Goal: Entertainment & Leisure: Browse casually

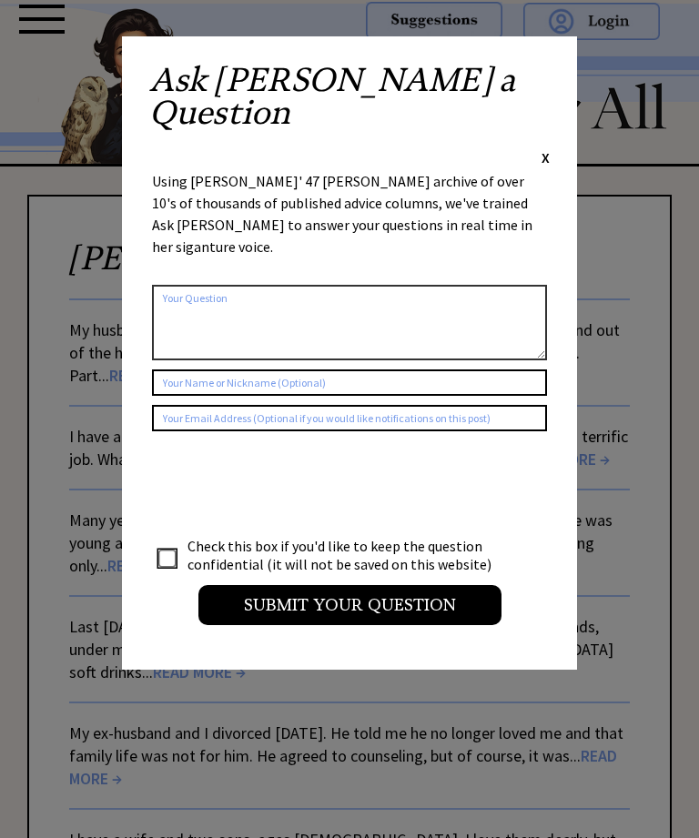
click at [545, 148] on span "X" at bounding box center [545, 157] width 8 height 18
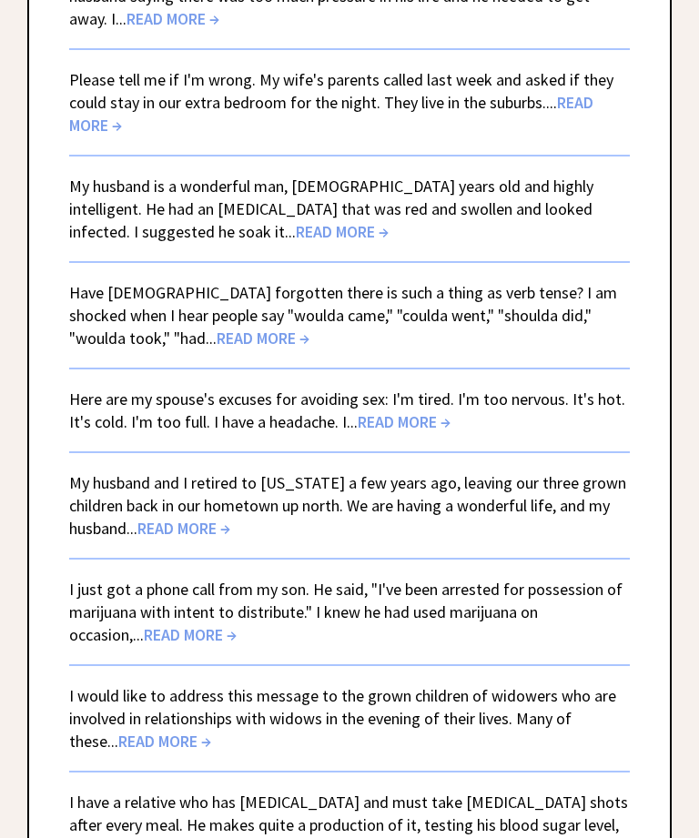
scroll to position [1080, 0]
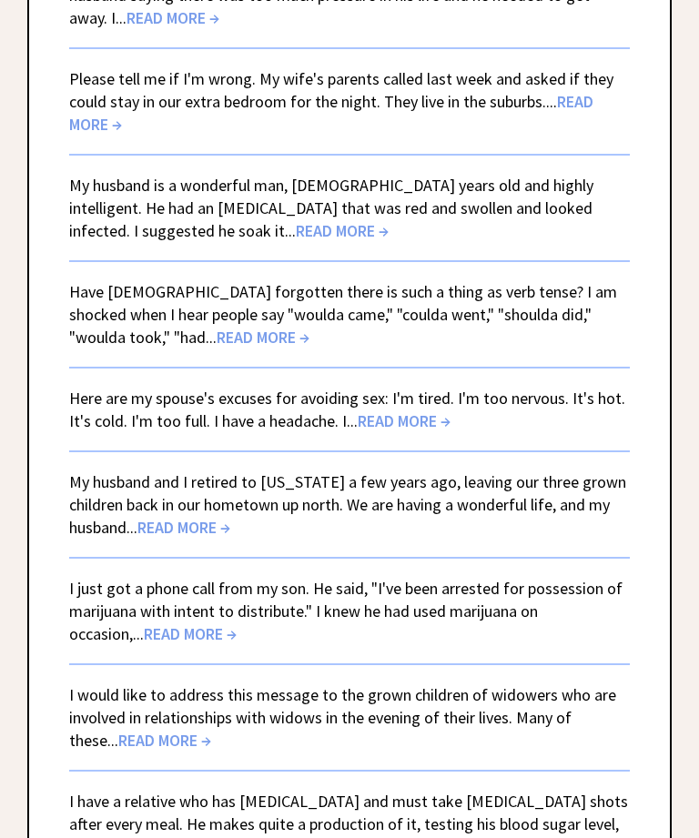
click at [216, 336] on span "READ MORE →" at bounding box center [262, 337] width 93 height 21
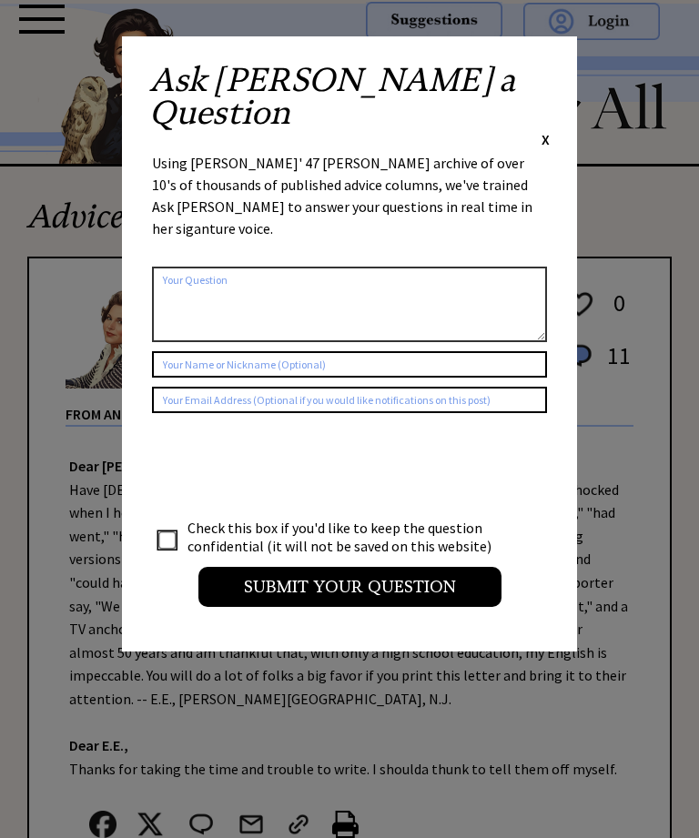
click at [552, 61] on div "Ask Ann a Question X Using Ann Landers' 47 vear archive of over 10's of thousan…" at bounding box center [349, 343] width 455 height 615
click at [542, 130] on span "X" at bounding box center [545, 139] width 8 height 18
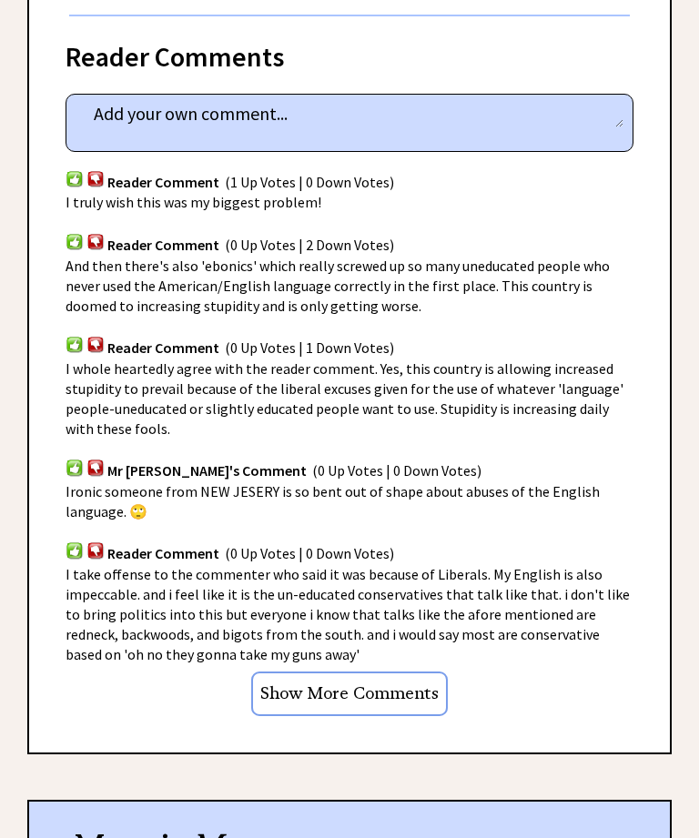
scroll to position [908, 0]
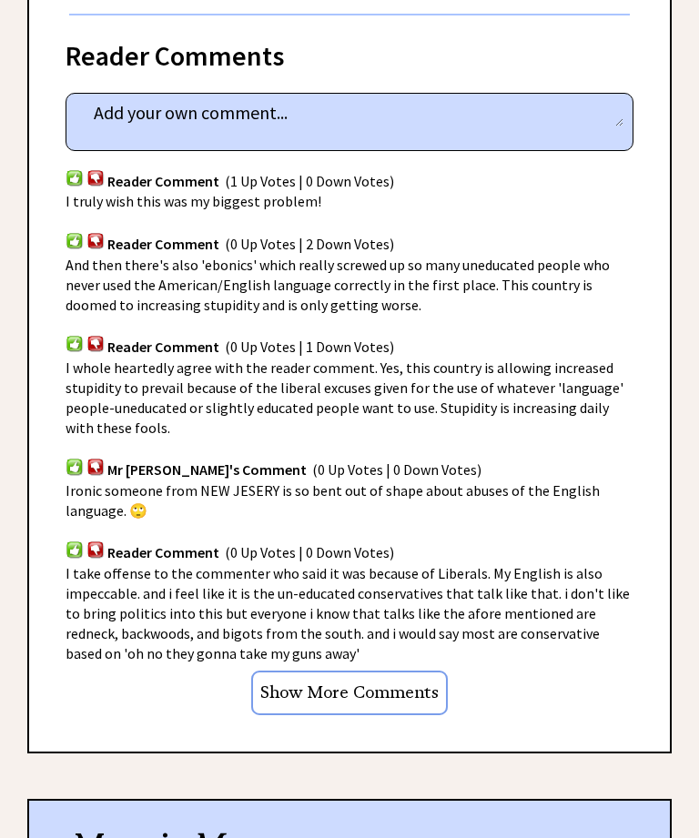
click at [446, 687] on input "Show More Comments" at bounding box center [349, 692] width 196 height 45
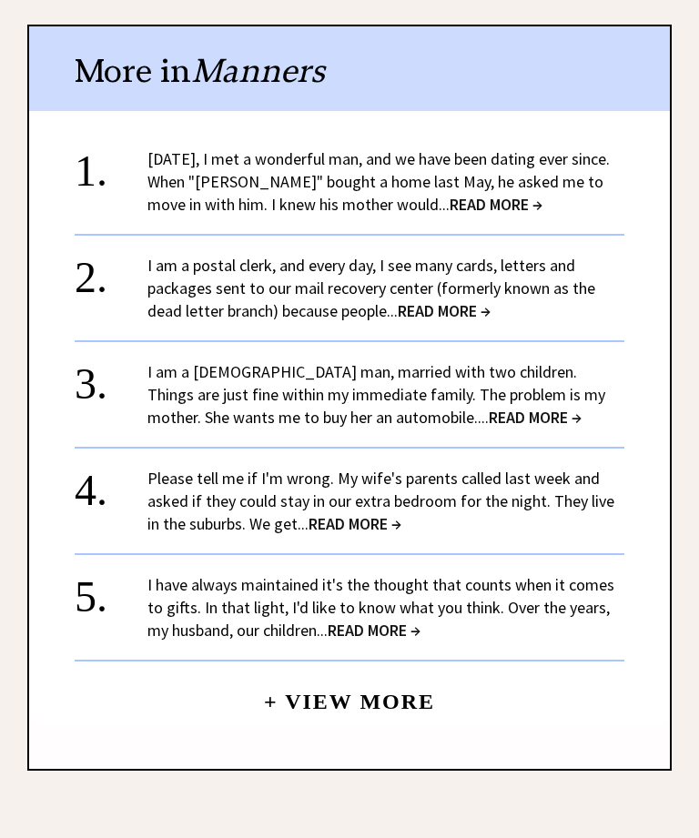
scroll to position [2128, 0]
click at [410, 674] on link "+ View More" at bounding box center [349, 693] width 171 height 39
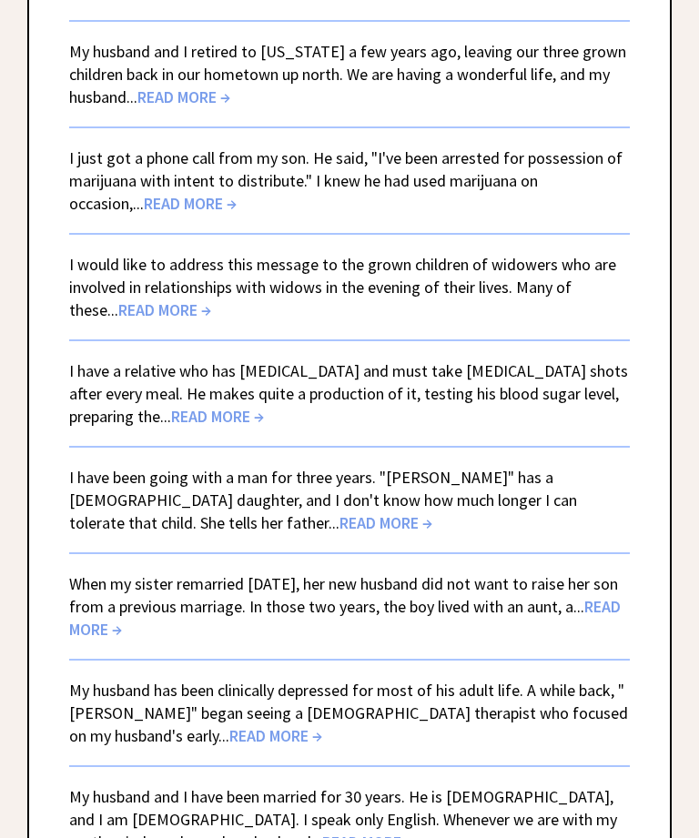
scroll to position [1536, 0]
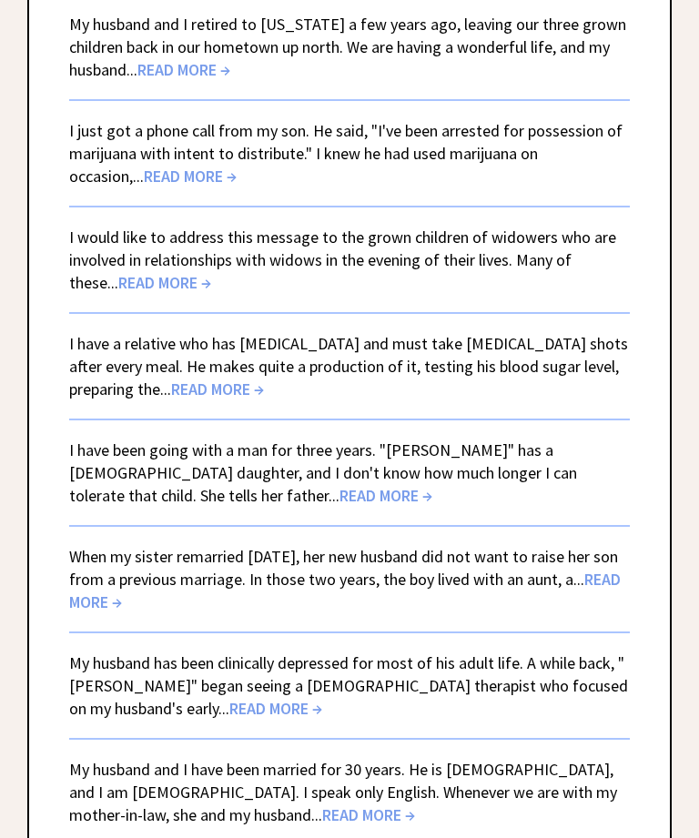
click at [140, 287] on span "READ MORE →" at bounding box center [164, 283] width 93 height 21
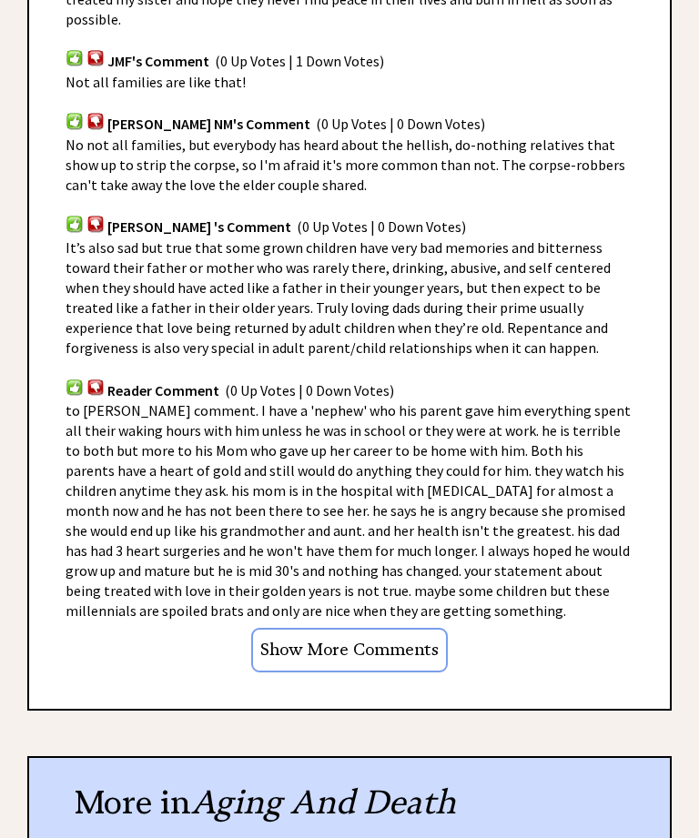
scroll to position [1495, 0]
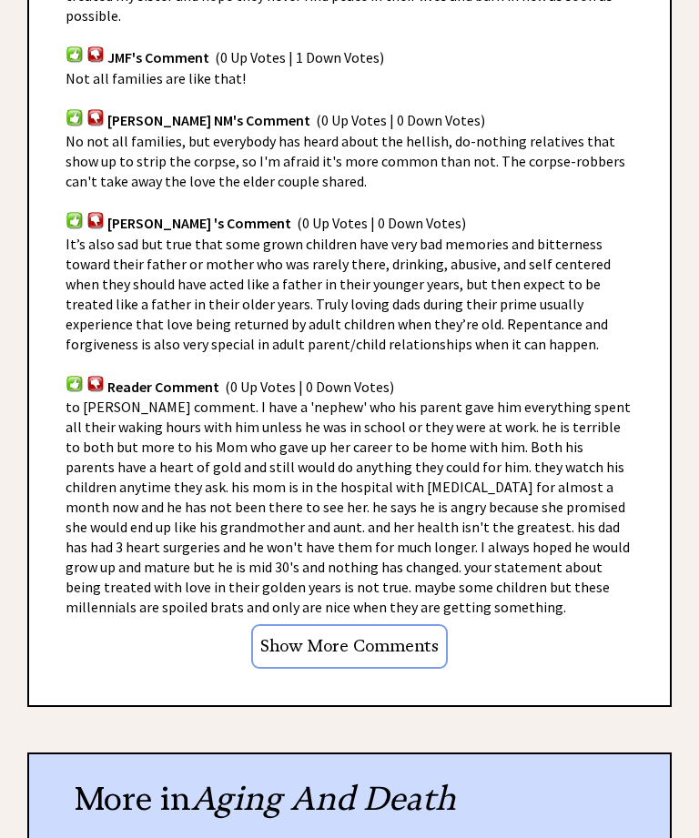
click at [413, 624] on input "Show More Comments" at bounding box center [349, 646] width 196 height 45
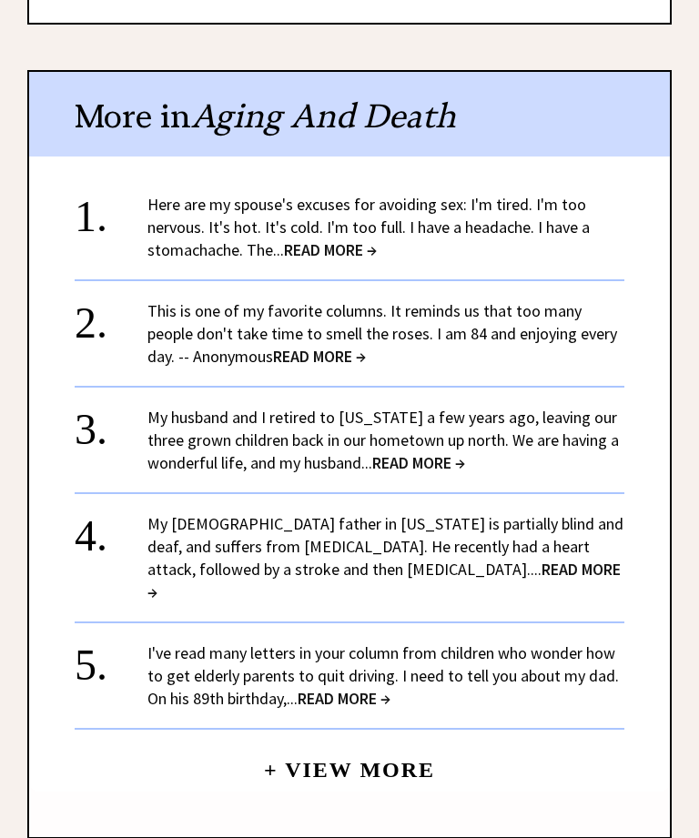
scroll to position [2498, 0]
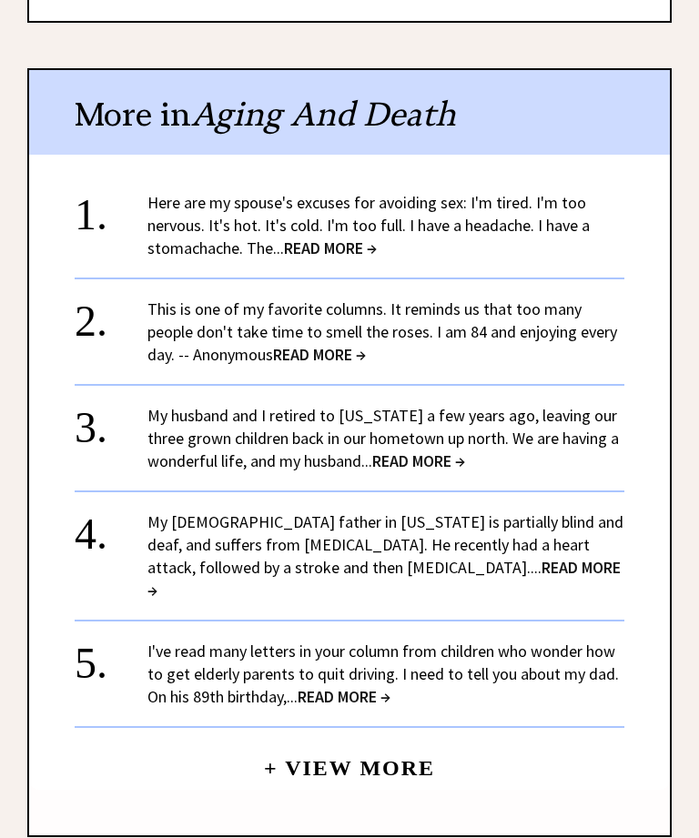
click at [408, 741] on link "+ View More" at bounding box center [349, 760] width 171 height 39
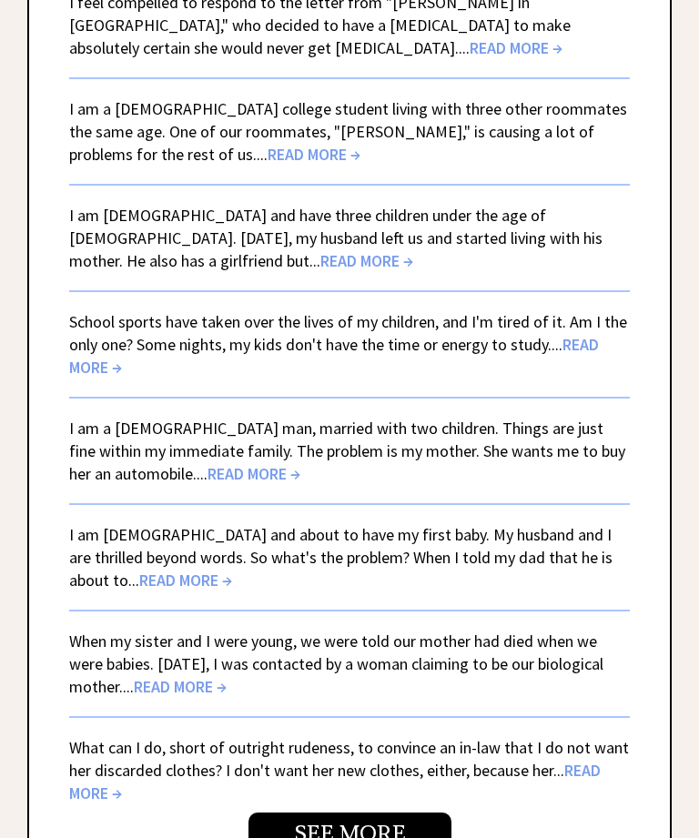
scroll to position [4727, 0]
